Goal: Find specific page/section: Find specific page/section

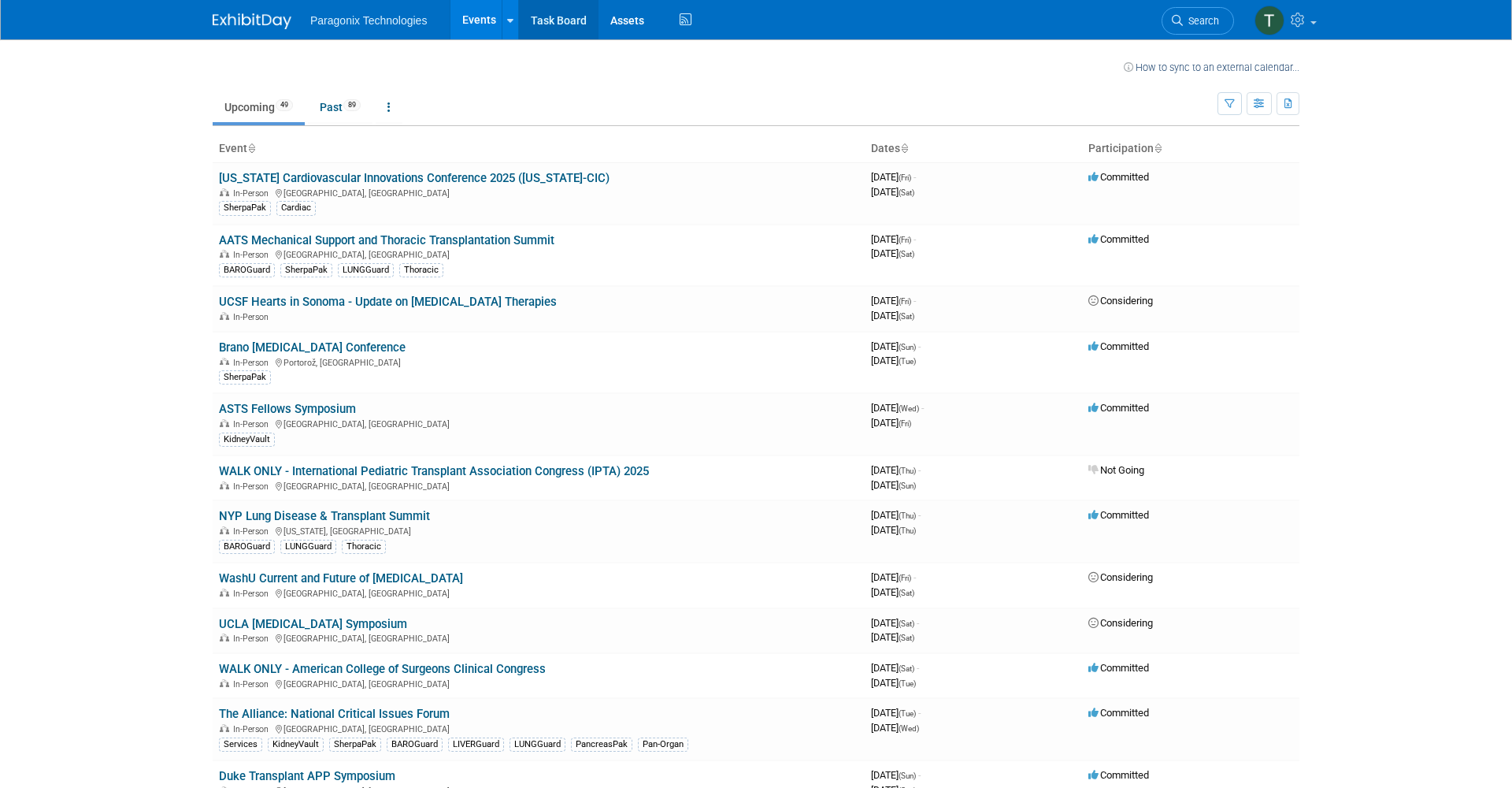
click at [534, 19] on link "Task Board" at bounding box center [559, 20] width 79 height 40
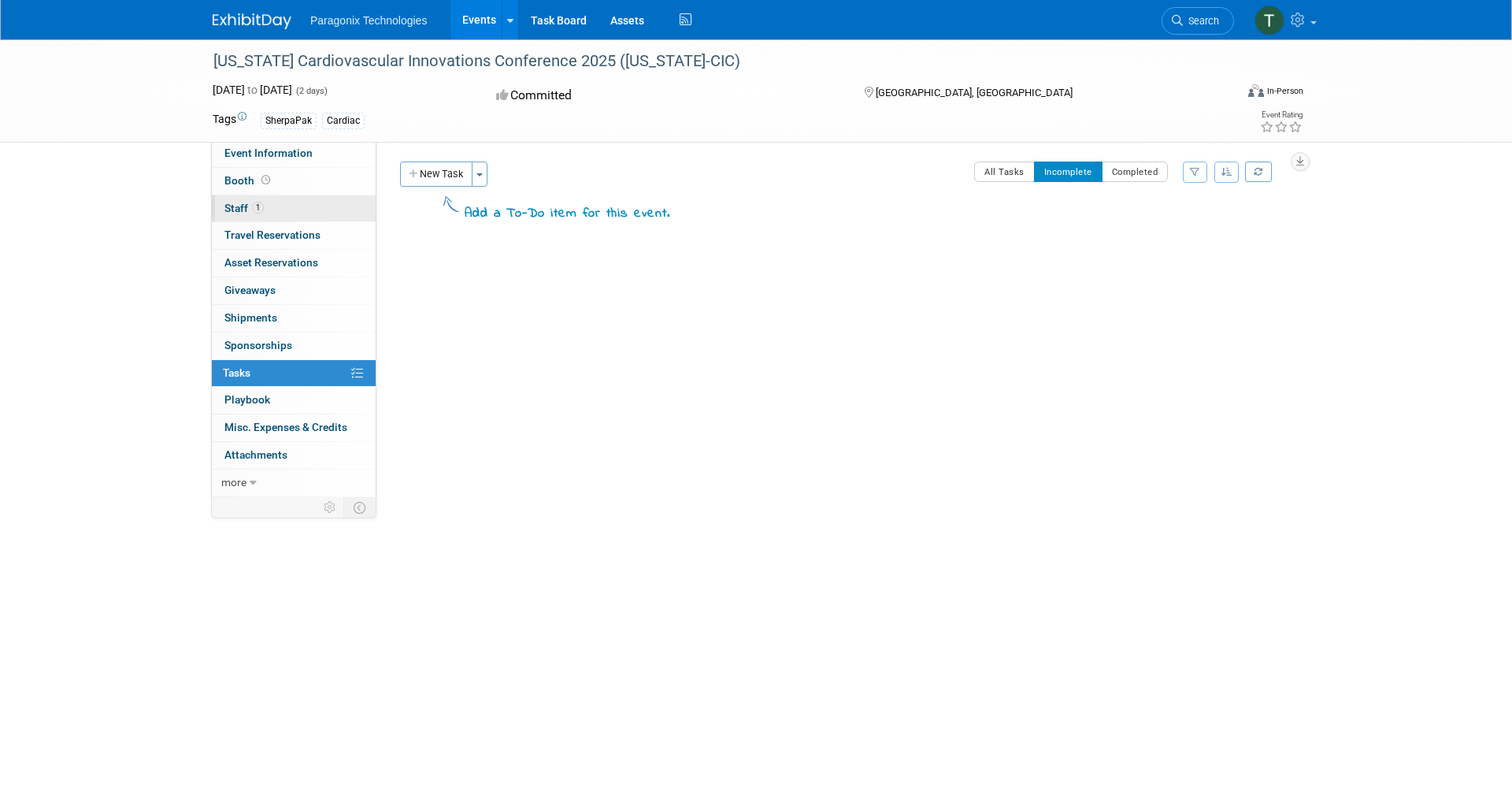
click at [245, 202] on span "Staff 1" at bounding box center [244, 208] width 40 height 13
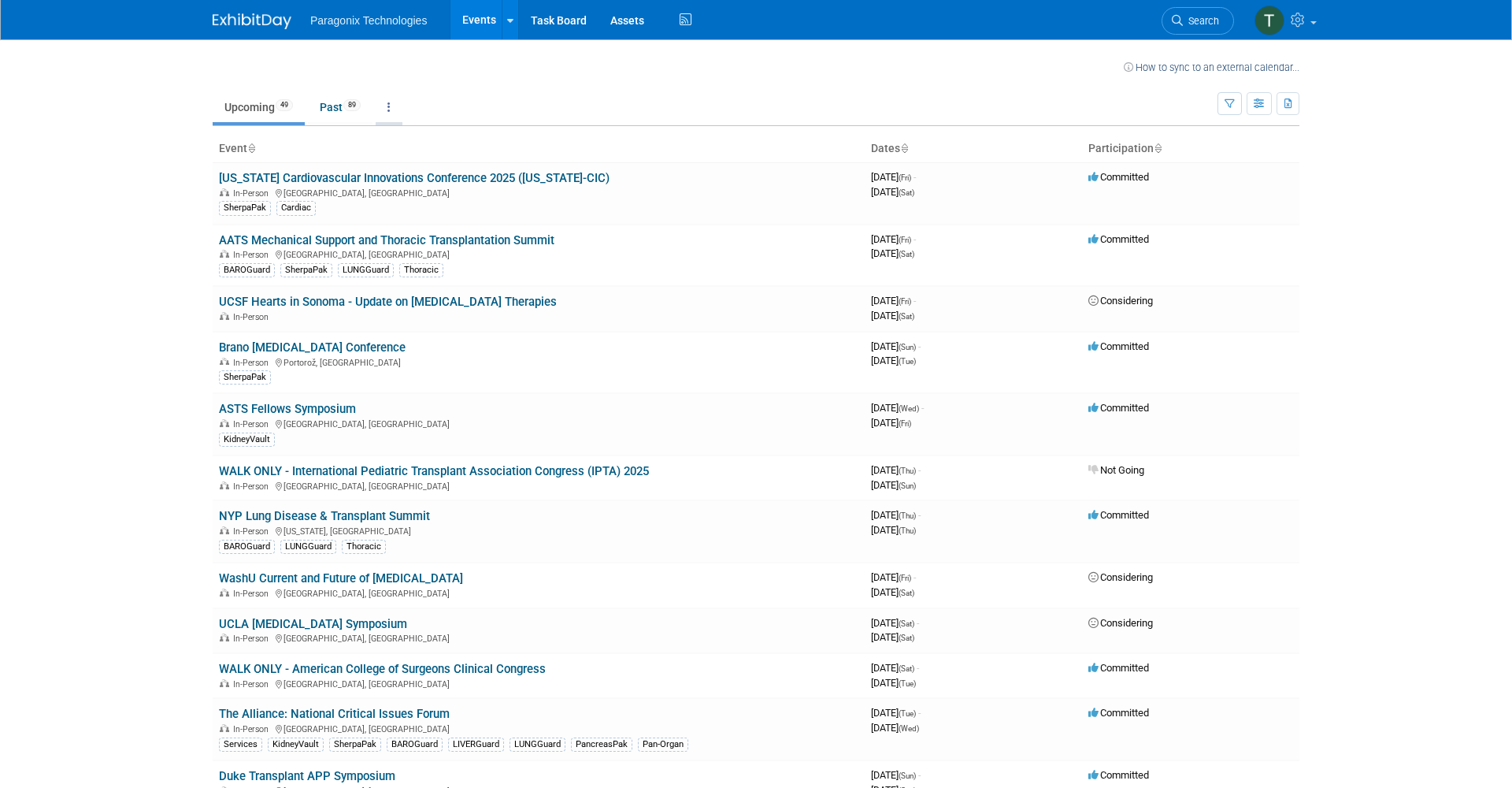
click at [399, 107] on link at bounding box center [389, 107] width 27 height 30
click at [399, 105] on link at bounding box center [389, 104] width 27 height 30
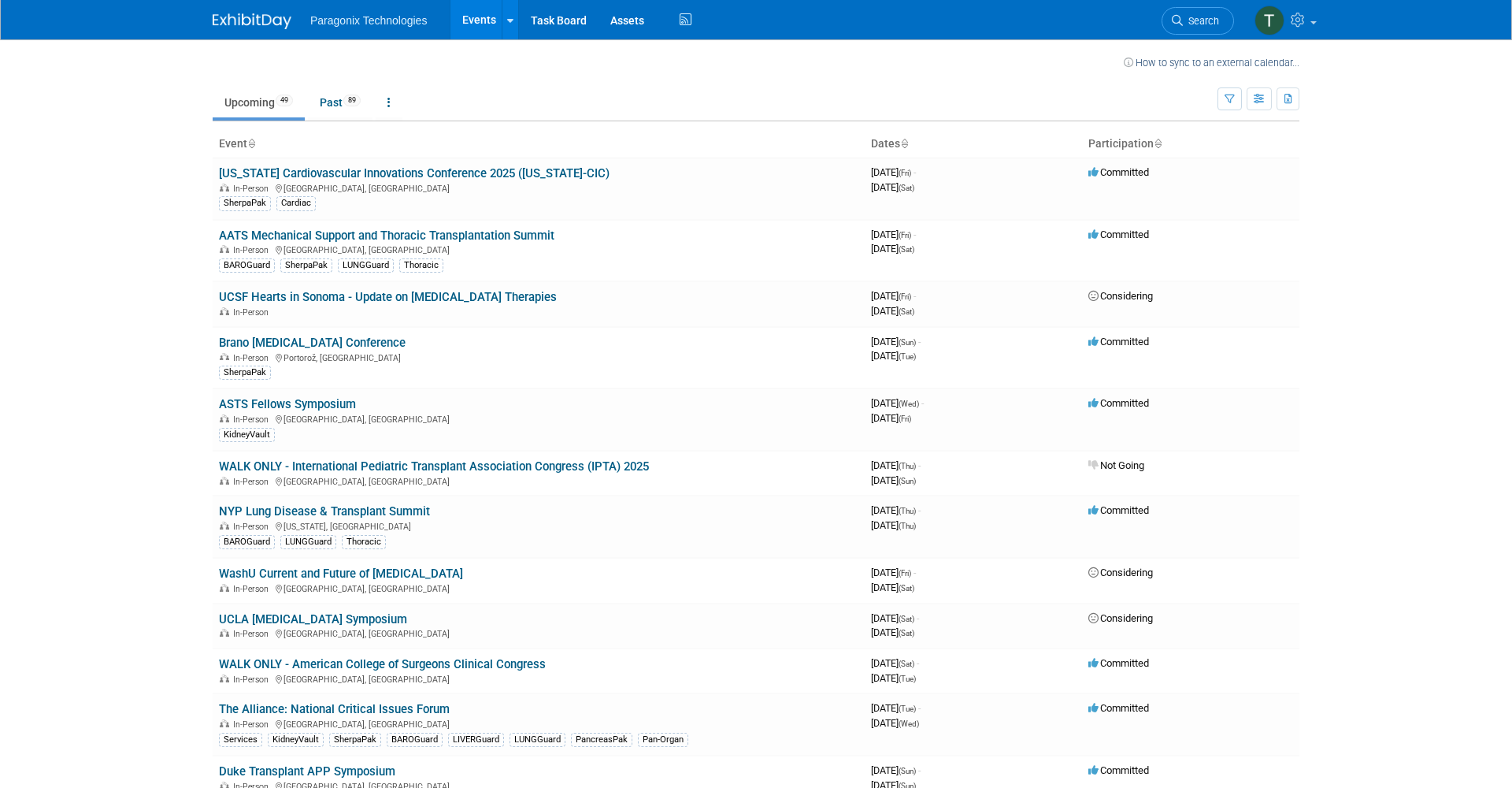
scroll to position [6, 0]
click at [1230, 101] on icon "button" at bounding box center [1229, 98] width 10 height 10
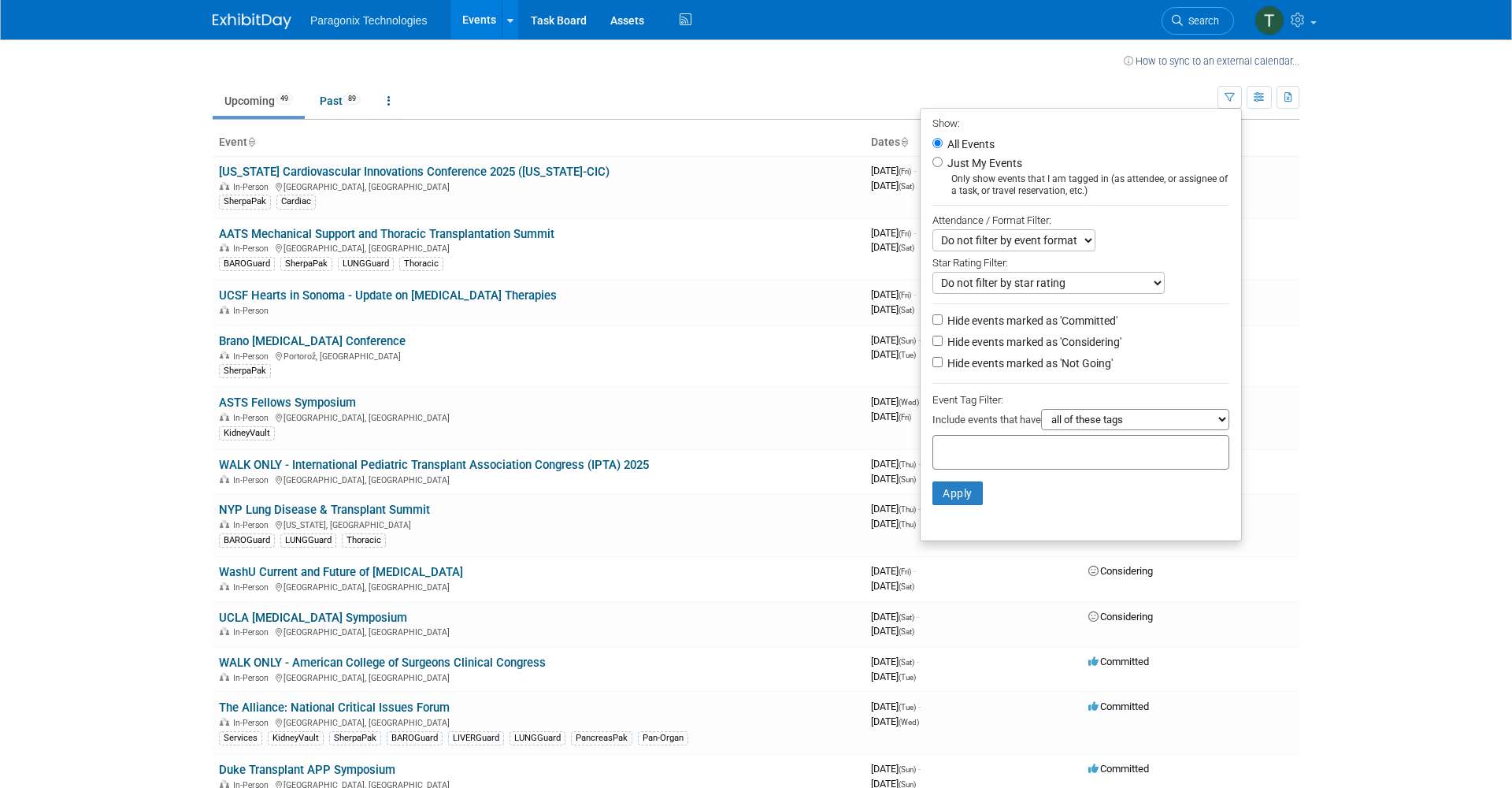
click at [936, 158] on input "Just My Events" at bounding box center [937, 161] width 10 height 10
radio input "true"
click at [964, 482] on button "Apply" at bounding box center [957, 493] width 51 height 23
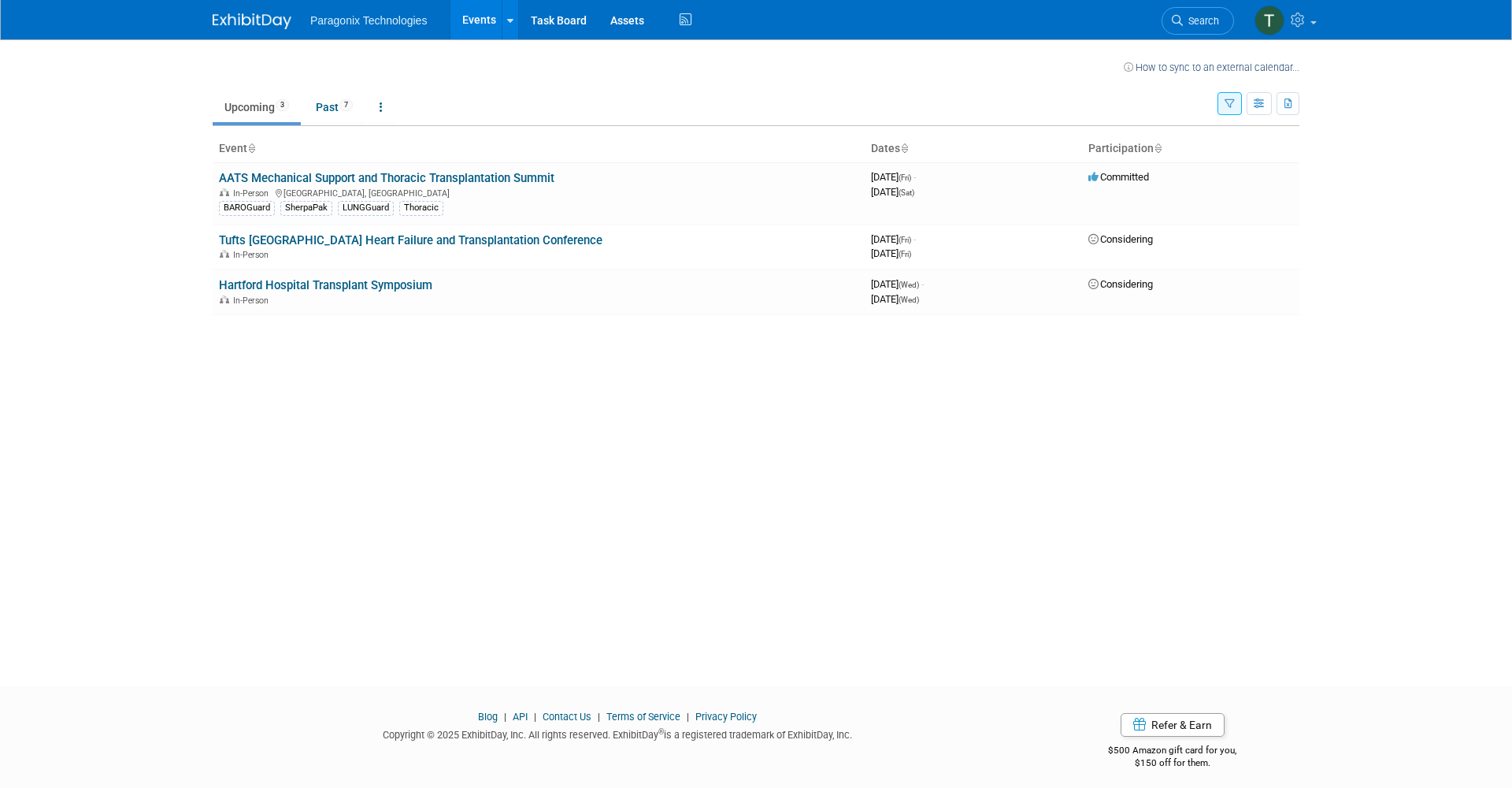
click at [612, 498] on div "How to sync to an external calendar... New Event Duplicate Event Warning There …" at bounding box center [755, 349] width 1110 height 618
click at [326, 233] on link "Tufts [GEOGRAPHIC_DATA] Heart Failure and Transplantation Conference" at bounding box center [410, 240] width 384 height 14
